Goal: Navigation & Orientation: Find specific page/section

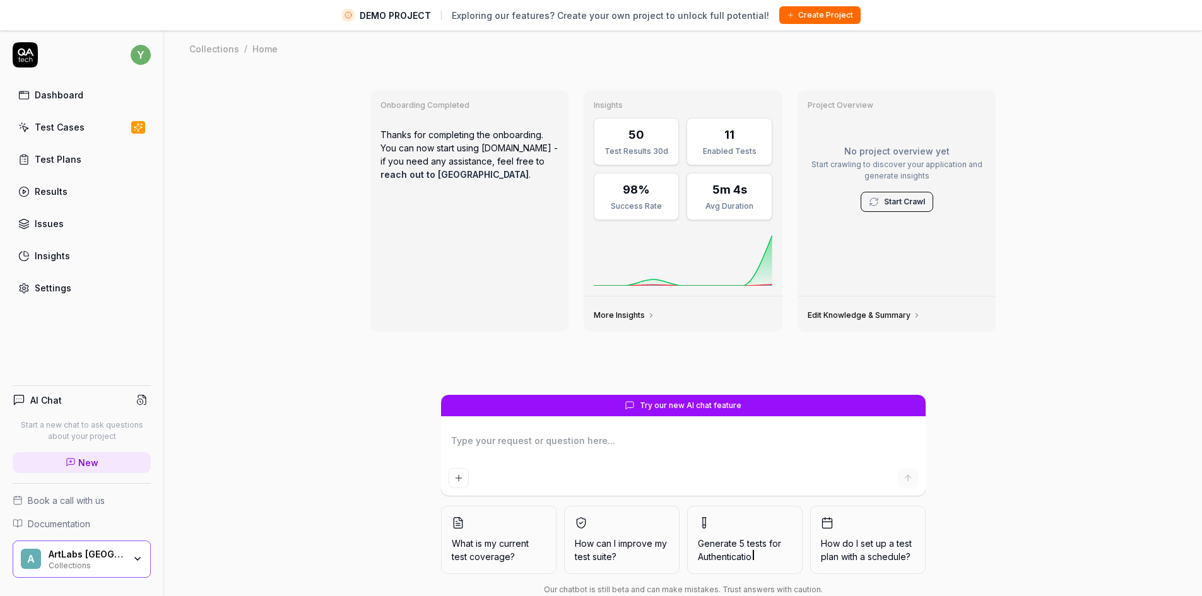
click at [84, 126] on link "Test Cases" at bounding box center [82, 127] width 138 height 25
type textarea "*"
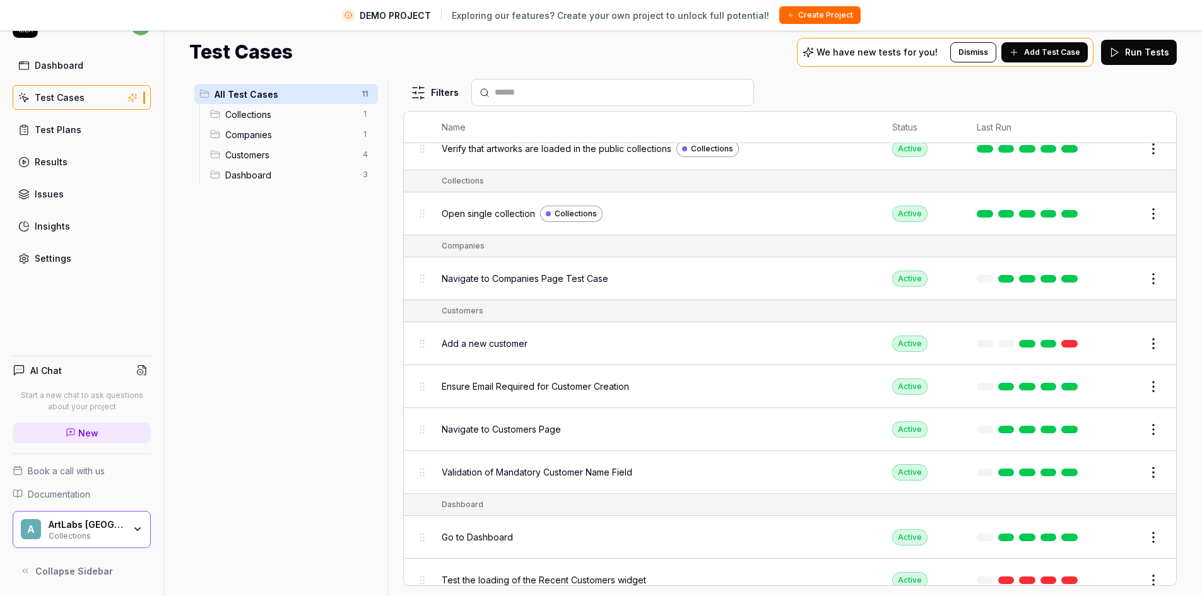
scroll to position [54, 0]
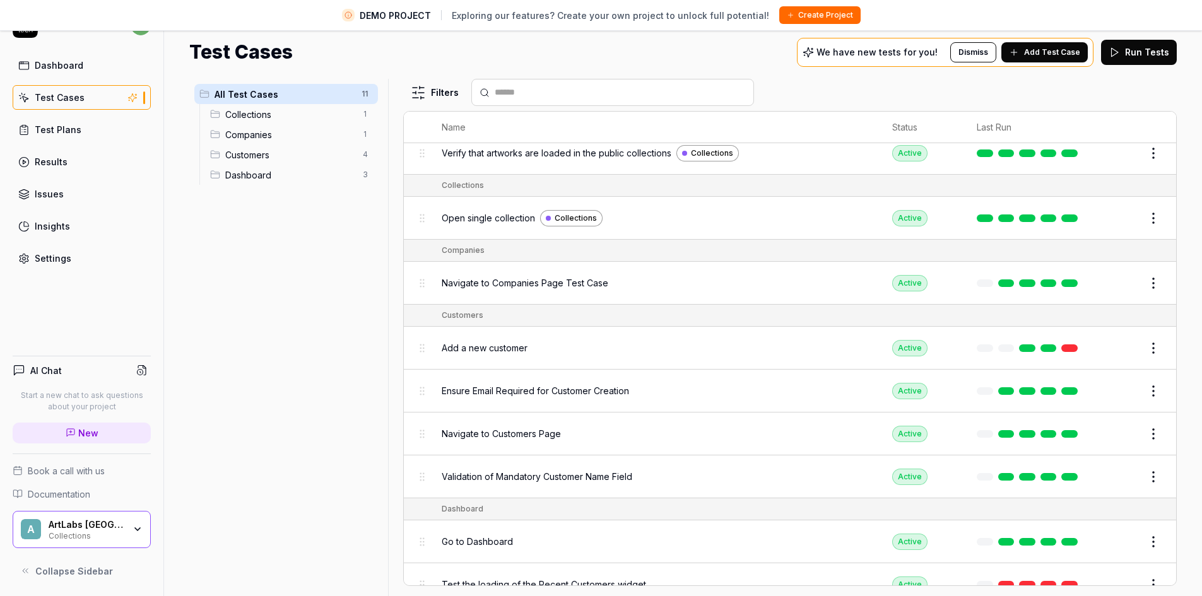
click at [499, 349] on span "Add a new customer" at bounding box center [485, 347] width 86 height 13
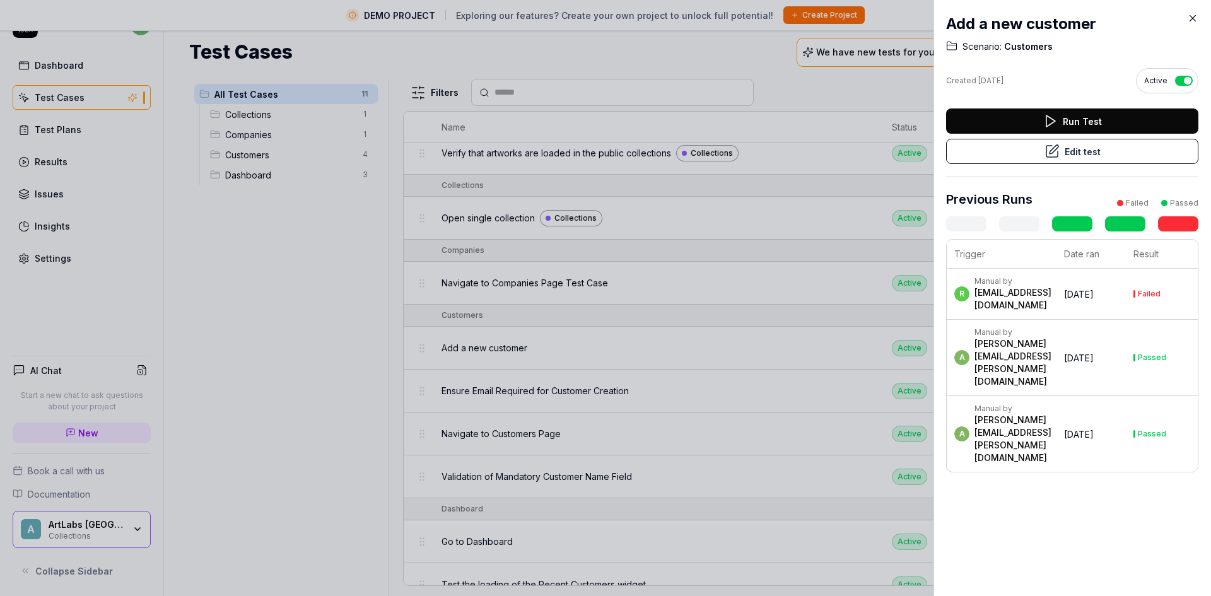
click at [1189, 16] on icon at bounding box center [1192, 18] width 11 height 11
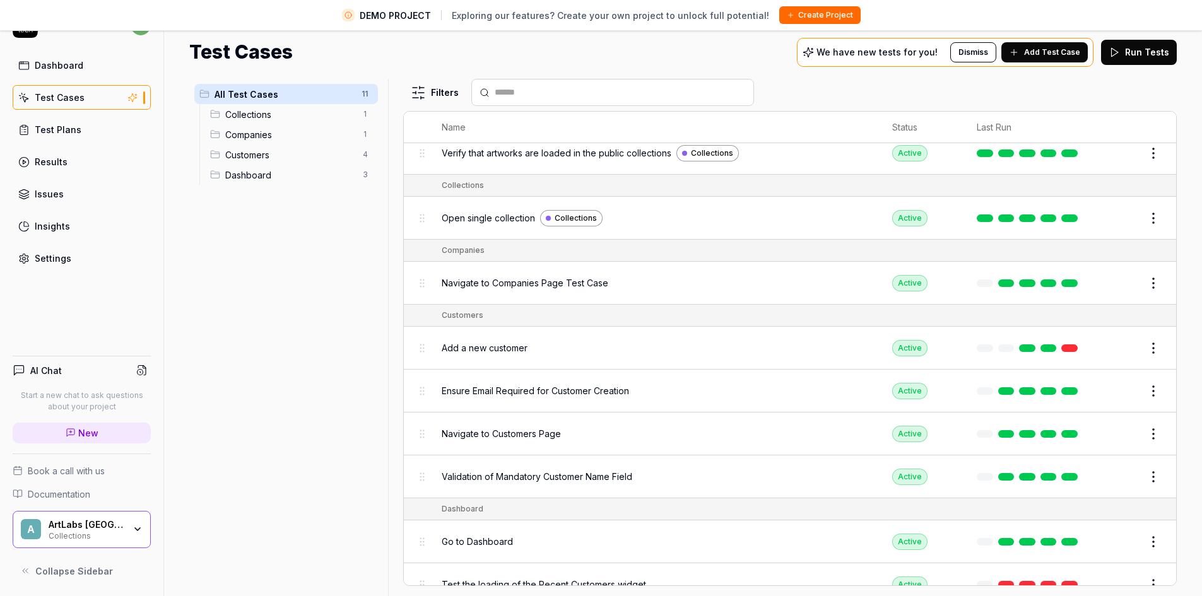
click at [71, 127] on div "Test Plans" at bounding box center [58, 129] width 47 height 13
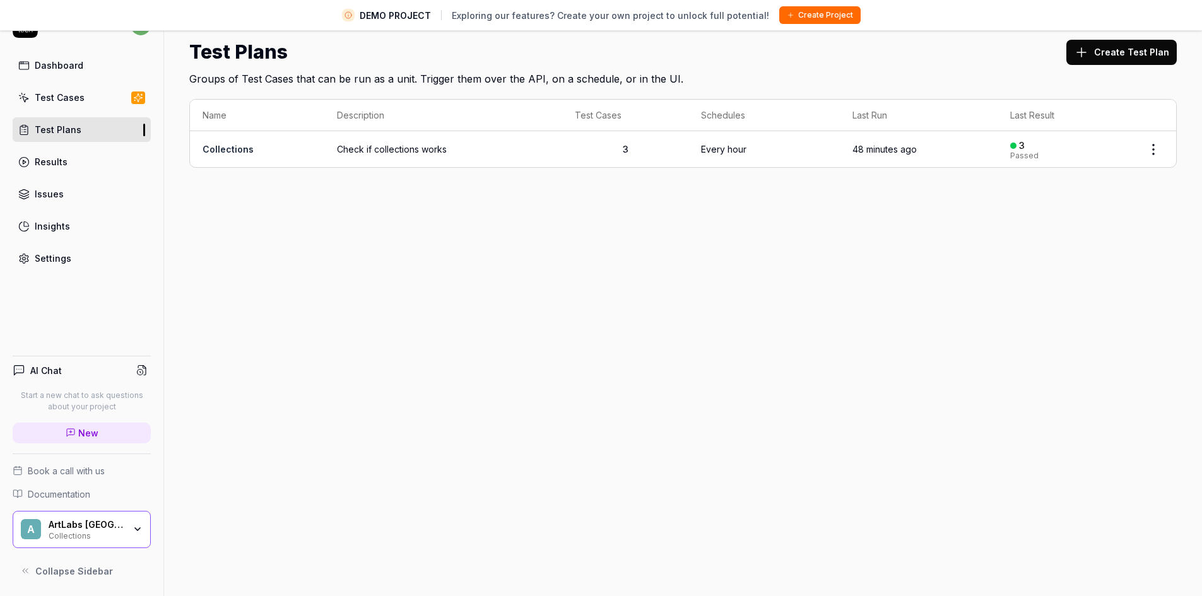
click at [407, 154] on span "Check if collections works" at bounding box center [443, 149] width 213 height 13
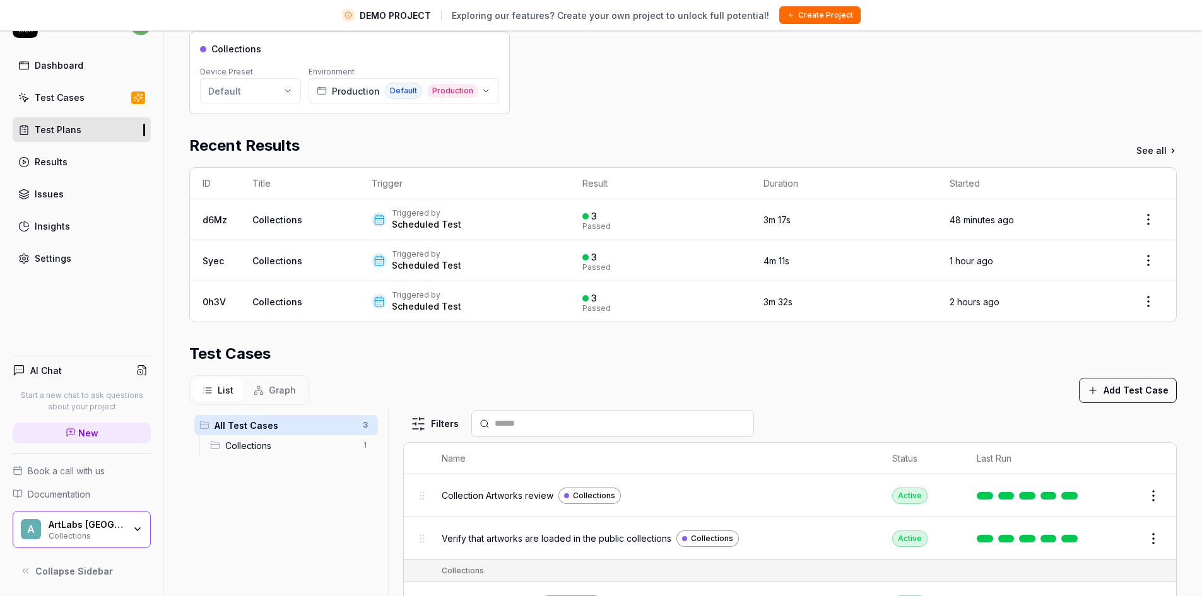
scroll to position [126, 0]
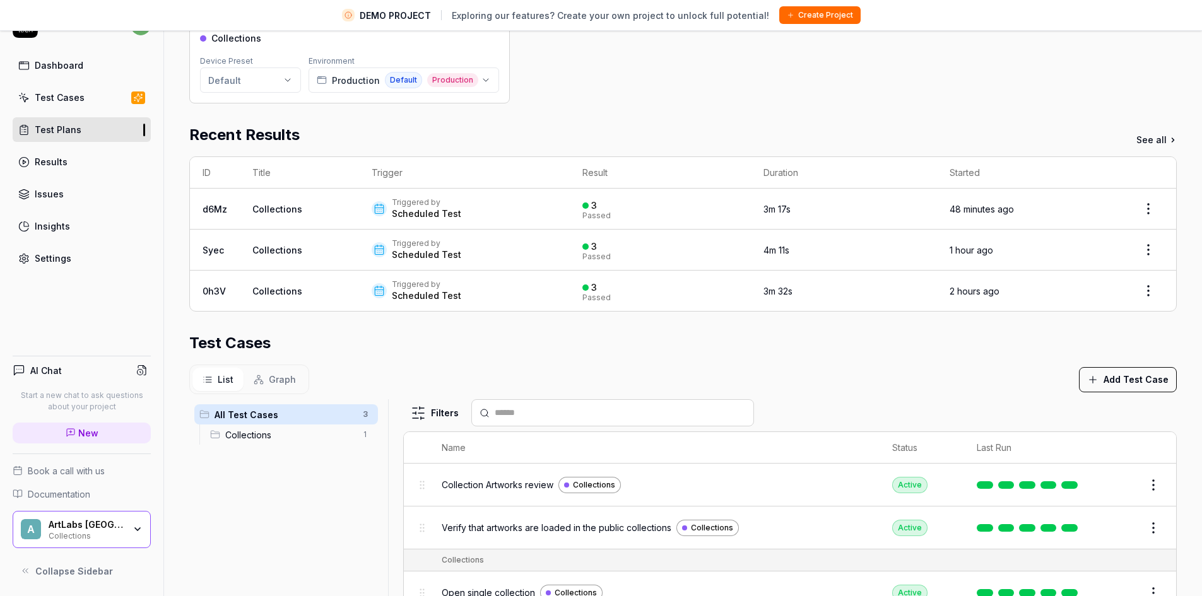
click at [60, 102] on div "Test Cases" at bounding box center [60, 97] width 50 height 13
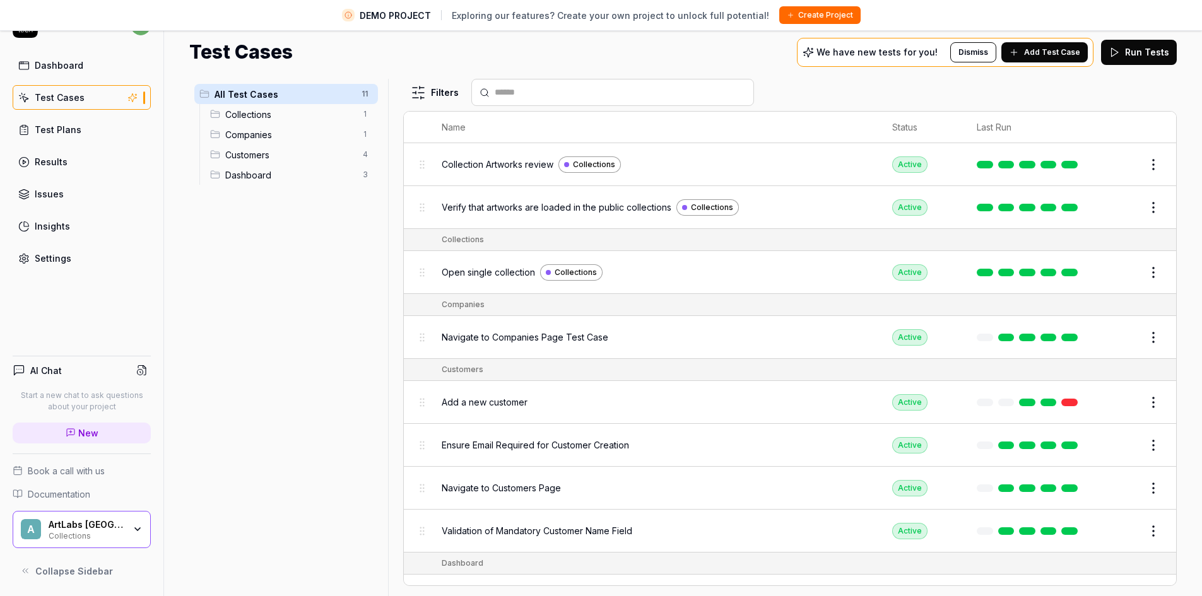
click at [57, 133] on div "Test Plans" at bounding box center [58, 129] width 47 height 13
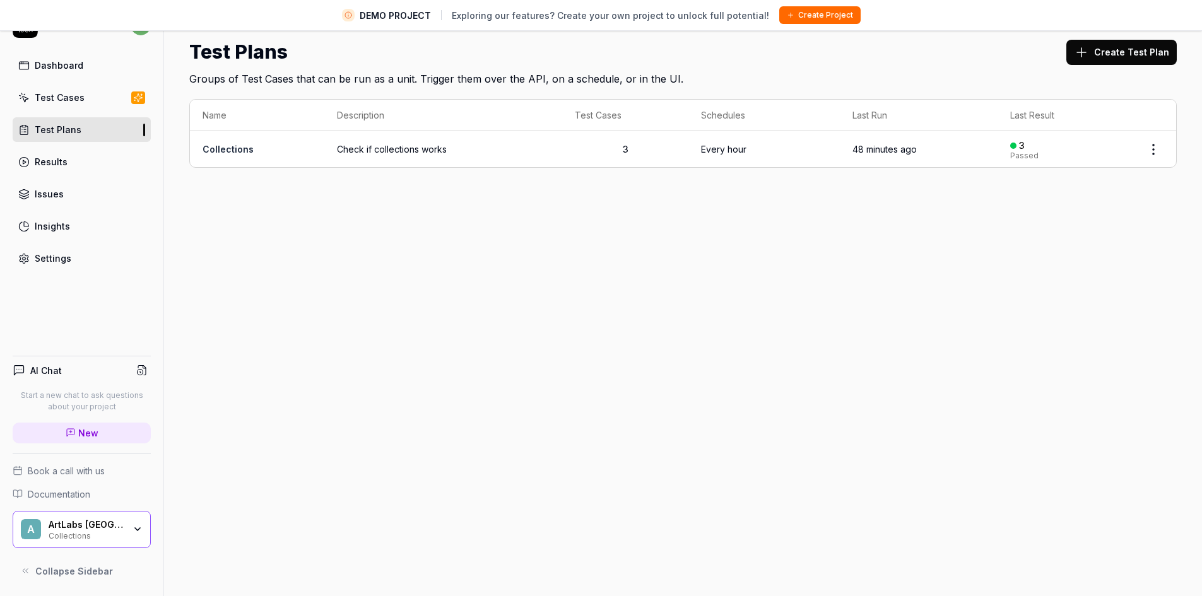
click at [36, 95] on div "Test Cases" at bounding box center [60, 97] width 50 height 13
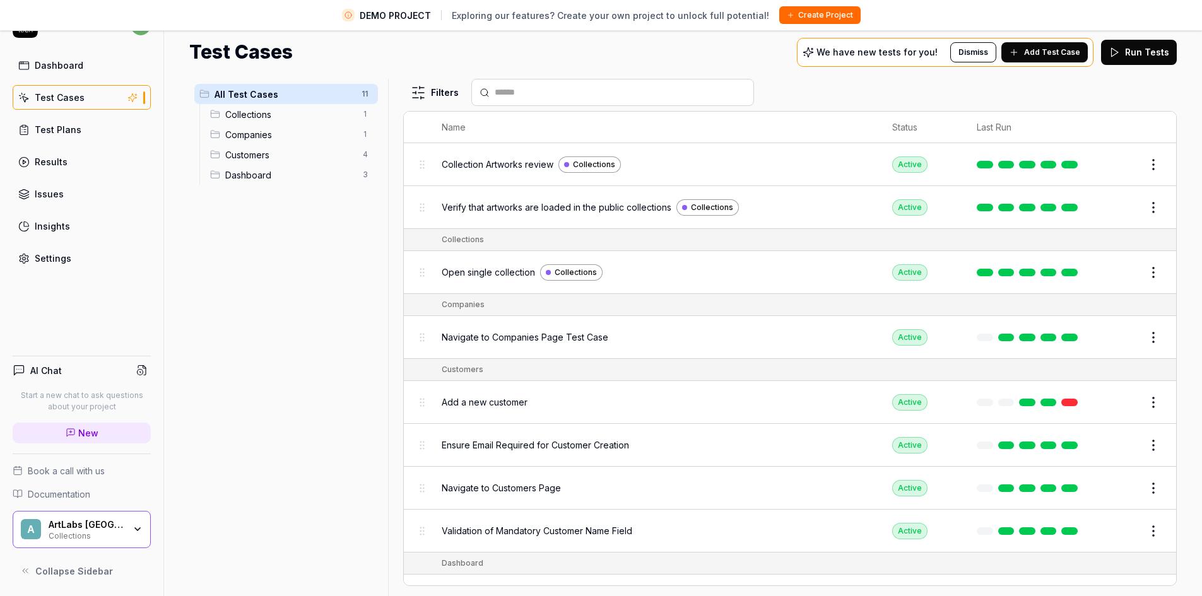
click at [1149, 165] on html "DEMO PROJECT Exploring our features? Create your own project to unlock full pot…" at bounding box center [601, 283] width 1202 height 626
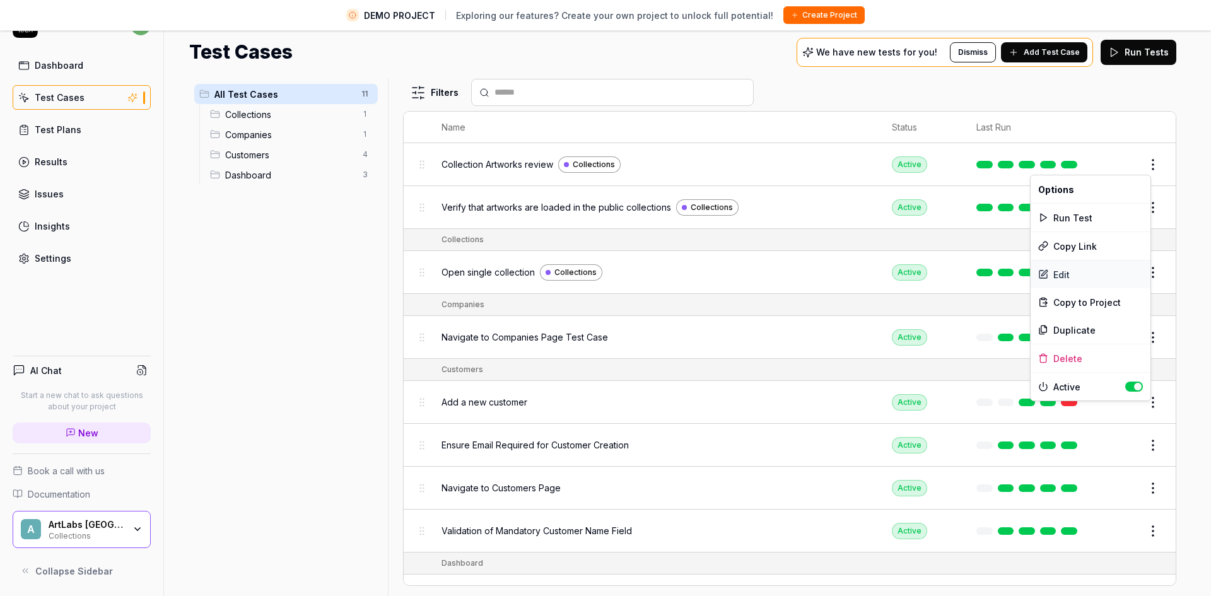
click at [1063, 277] on div "Edit" at bounding box center [1091, 274] width 120 height 28
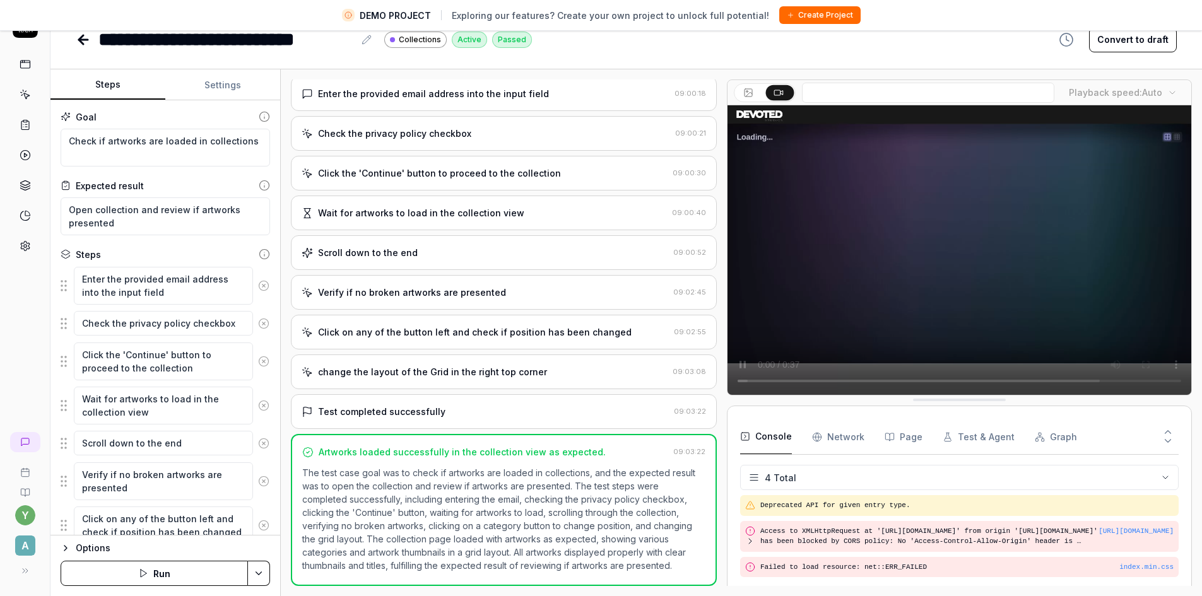
scroll to position [21, 0]
